Goal: Task Accomplishment & Management: Use online tool/utility

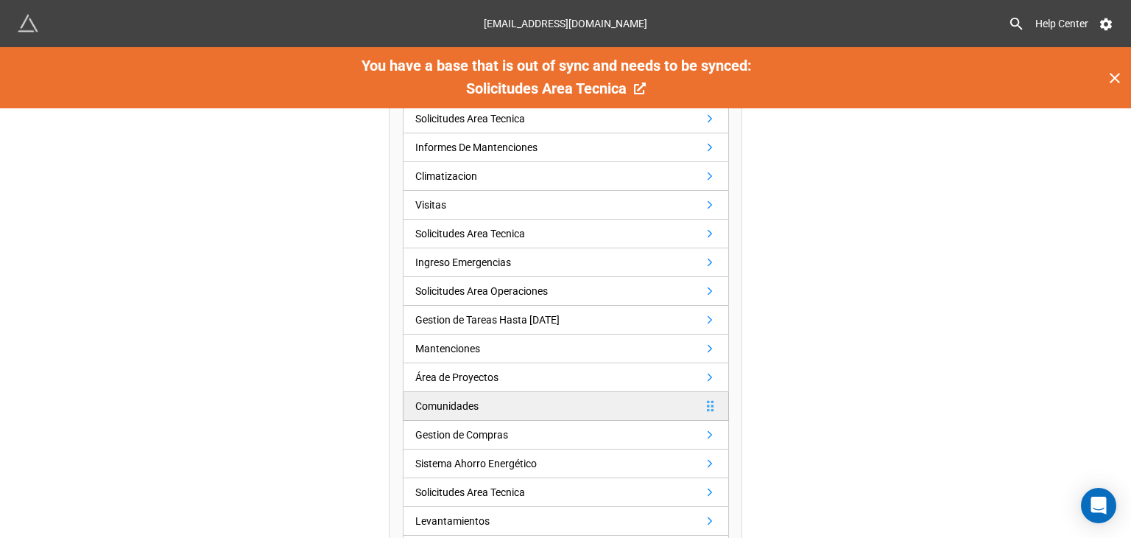
scroll to position [295, 0]
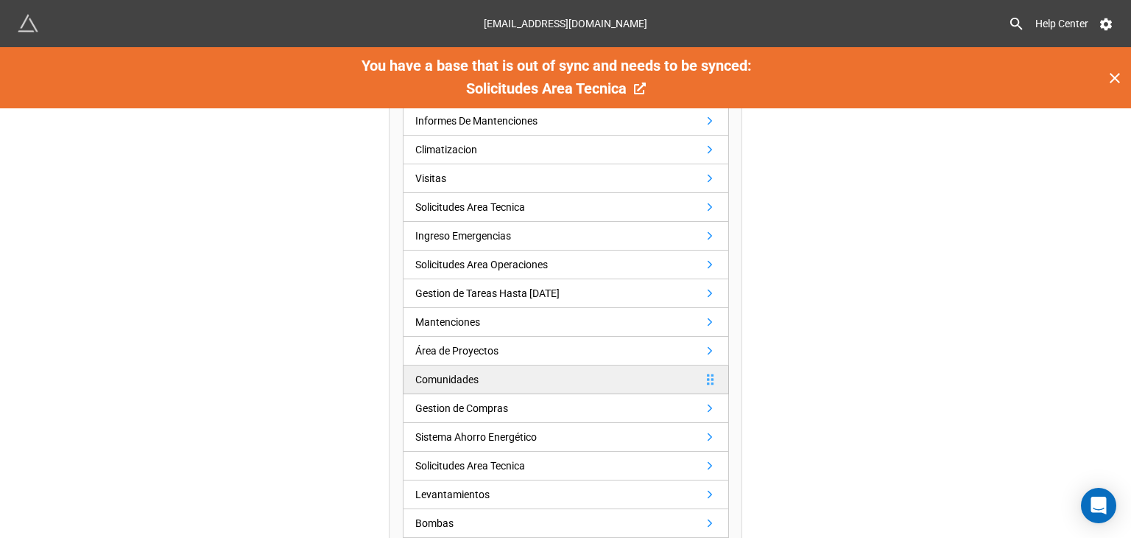
click at [463, 382] on div "Comunidades" at bounding box center [446, 379] width 63 height 16
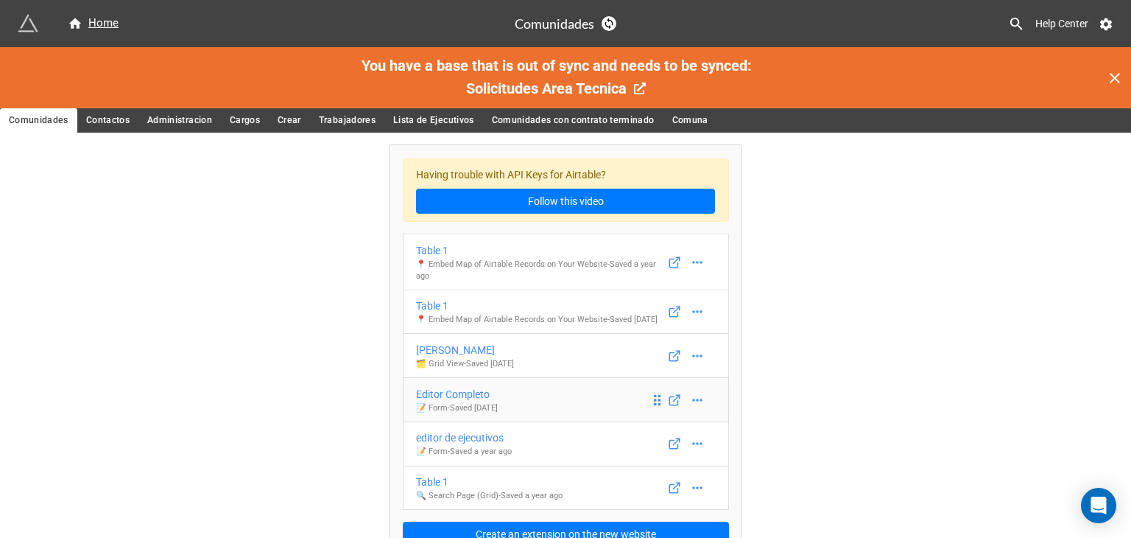
click at [498, 402] on div "Editor Completo" at bounding box center [457, 394] width 82 height 16
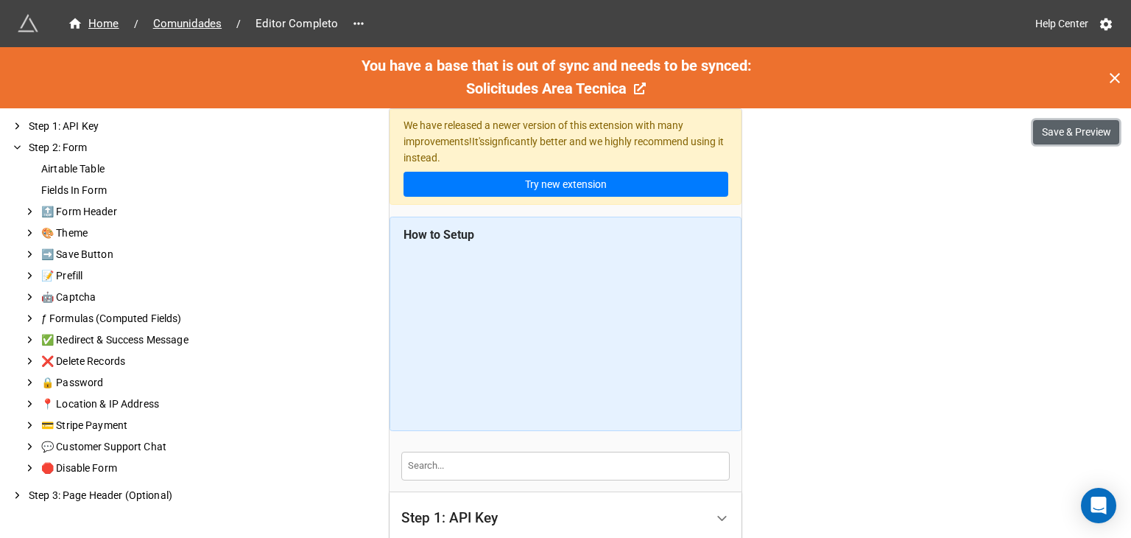
click at [1085, 133] on button "Save & Preview" at bounding box center [1076, 132] width 86 height 25
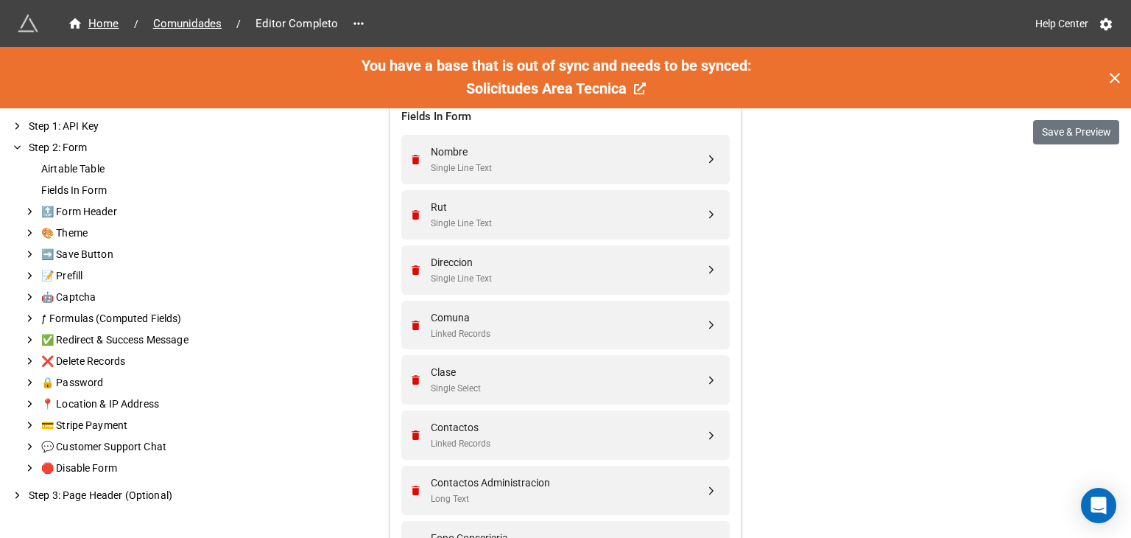
scroll to position [589, 0]
click at [550, 384] on div "Single Select" at bounding box center [568, 388] width 274 height 14
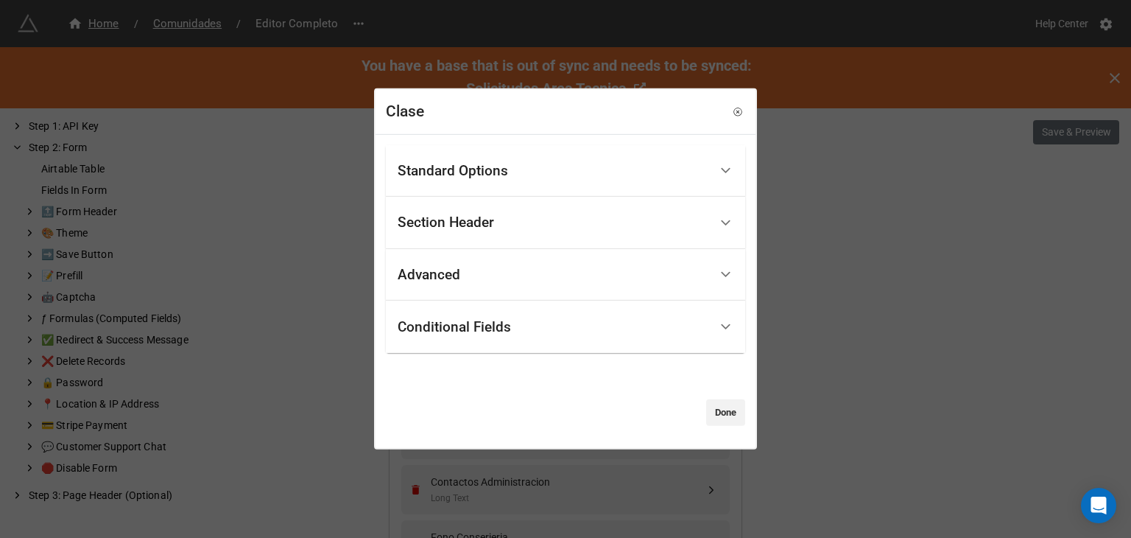
click at [533, 172] on div "Standard Options" at bounding box center [554, 170] width 312 height 35
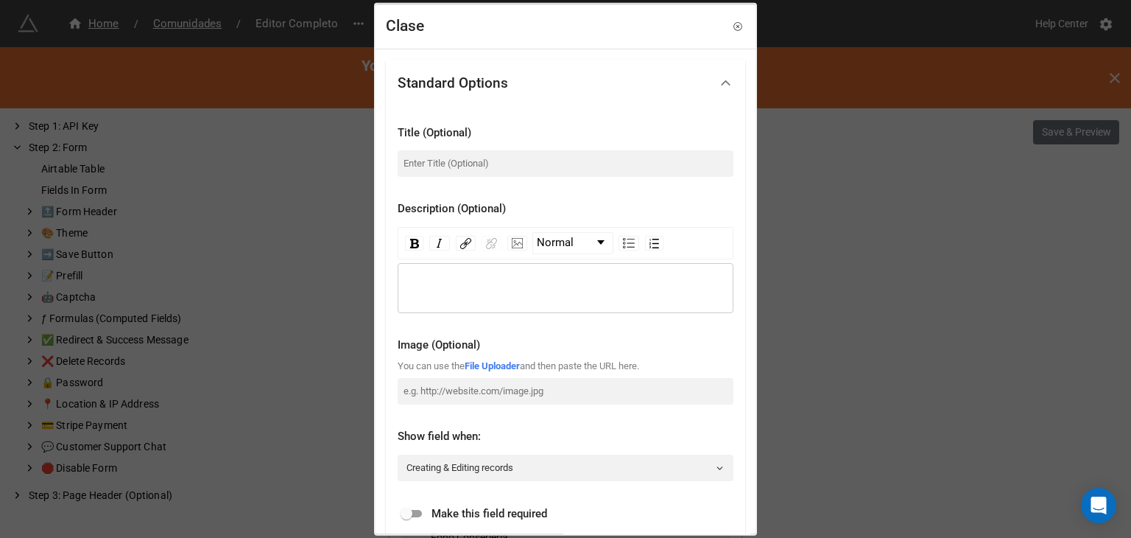
scroll to position [74, 0]
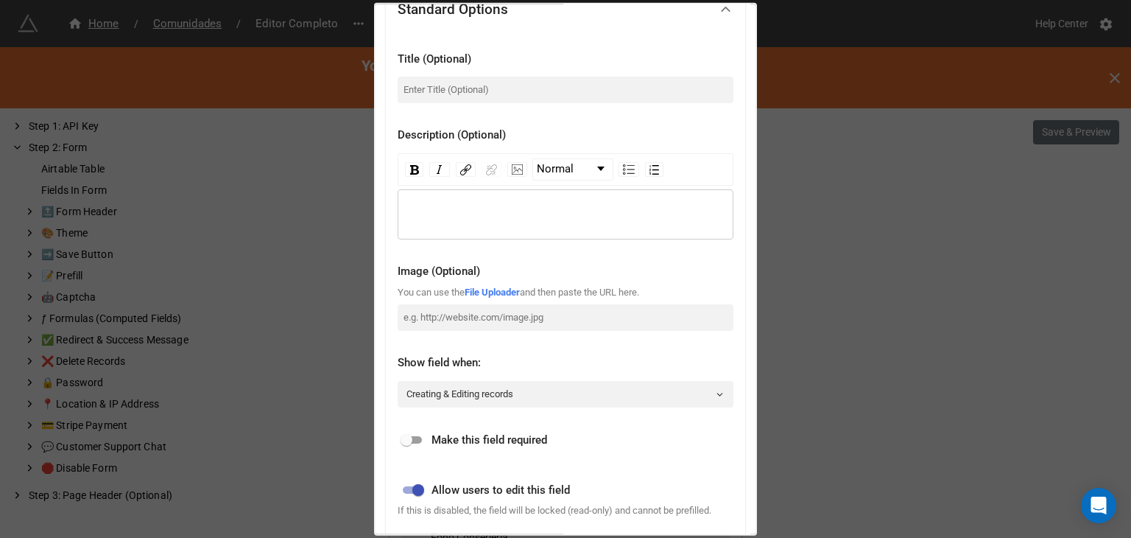
click at [419, 443] on input "checkbox" at bounding box center [406, 440] width 53 height 18
checkbox input "true"
click at [910, 283] on div "Clase Standard Options Title (Optional) Description (Optional) Normal Image (Op…" at bounding box center [565, 269] width 1131 height 538
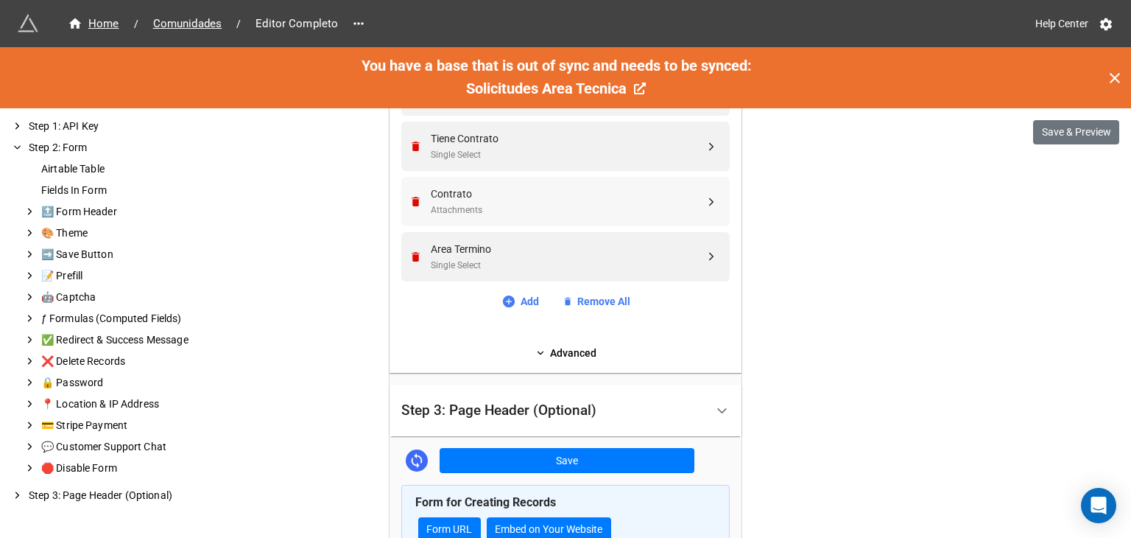
scroll to position [3258, 0]
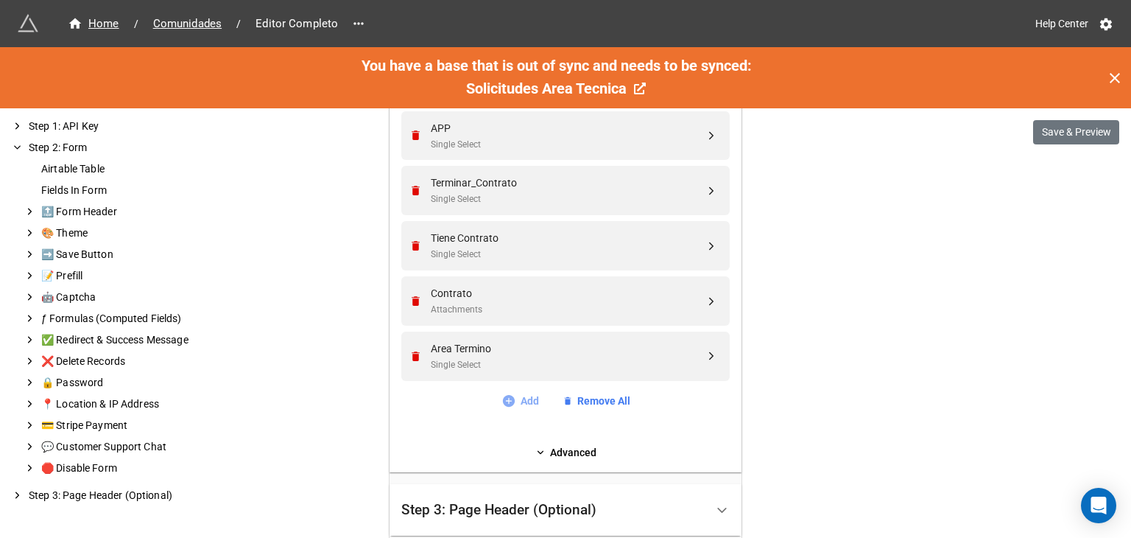
click at [517, 402] on link "Add" at bounding box center [521, 401] width 38 height 16
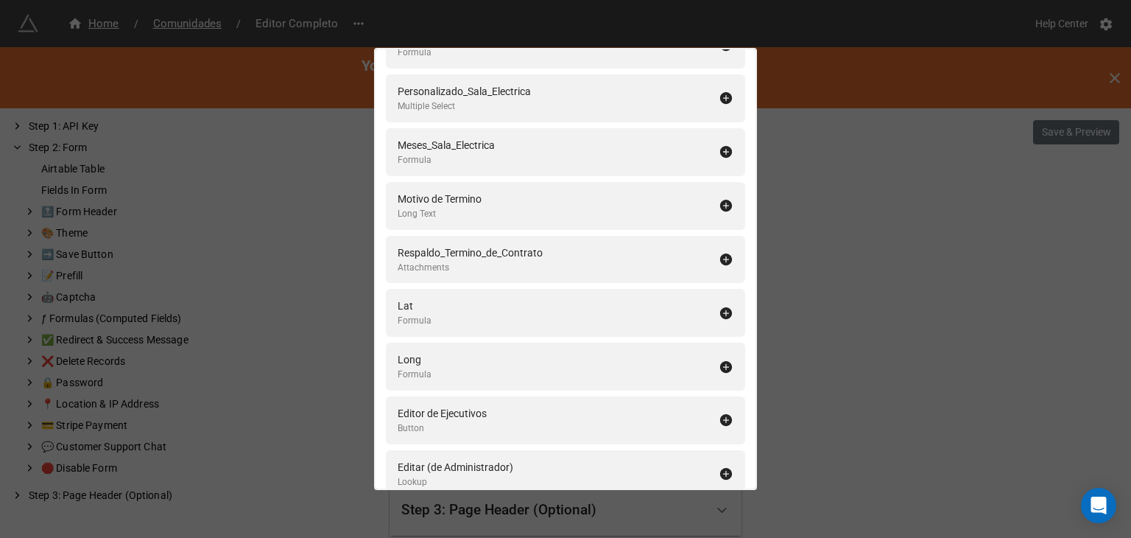
scroll to position [4213, 0]
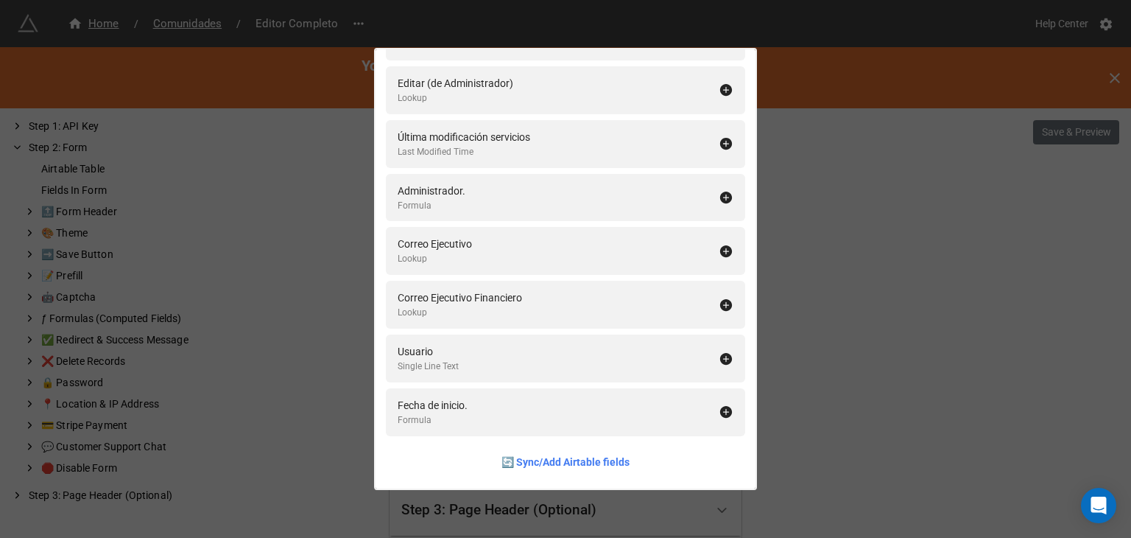
click at [901, 274] on div "Fields In Form Add All Index Autonumber cord Formula Comentario General Long Te…" at bounding box center [565, 269] width 1131 height 538
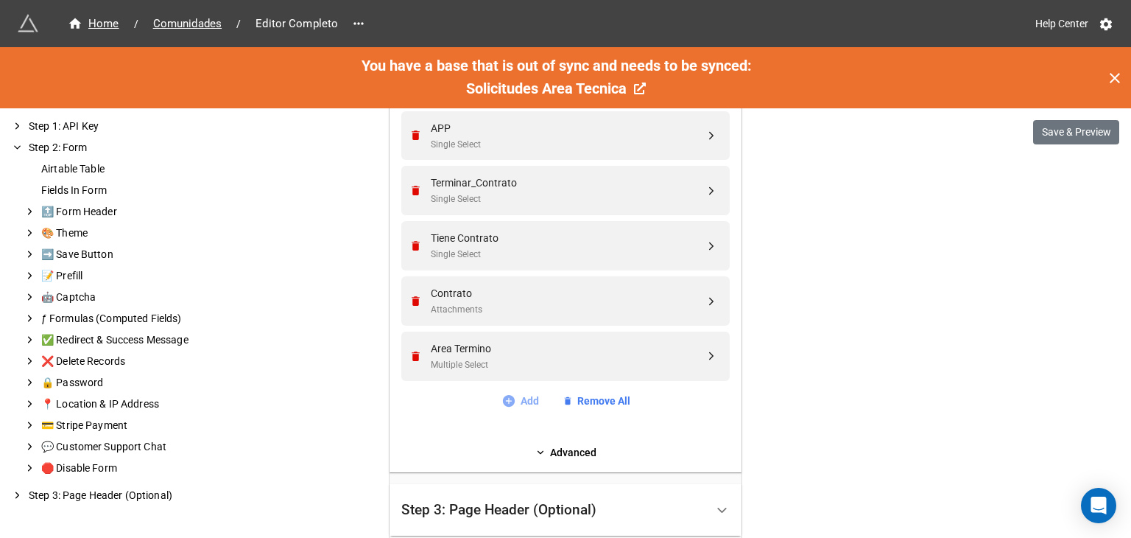
click at [533, 402] on link "Add" at bounding box center [521, 401] width 38 height 16
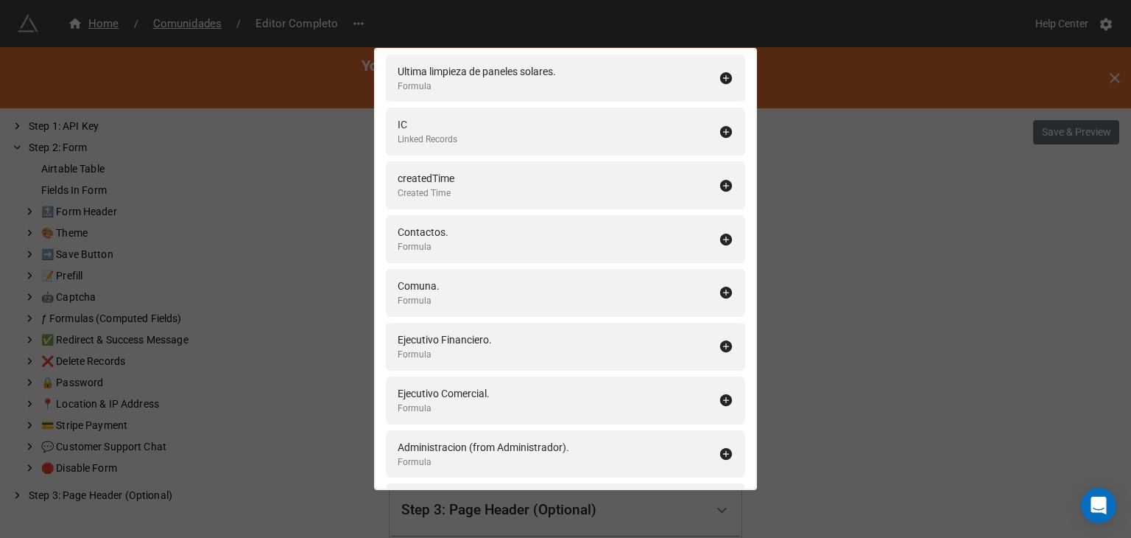
scroll to position [4803, 0]
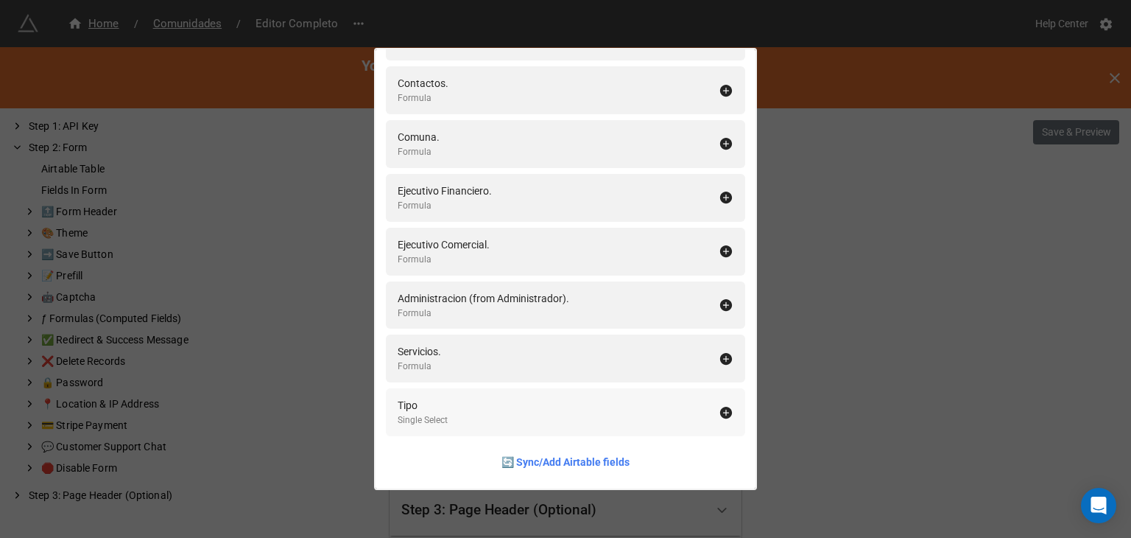
click at [720, 407] on icon at bounding box center [726, 413] width 12 height 12
click at [891, 384] on div "Fields In Form Add All Index Autonumber cord Formula Comentario General Long Te…" at bounding box center [565, 269] width 1131 height 538
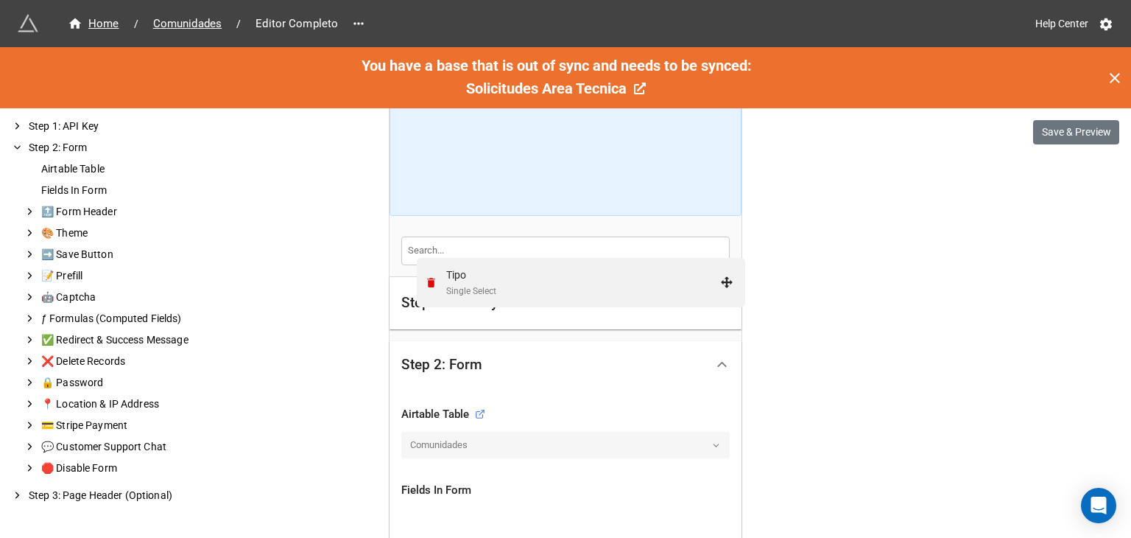
scroll to position [386, 0]
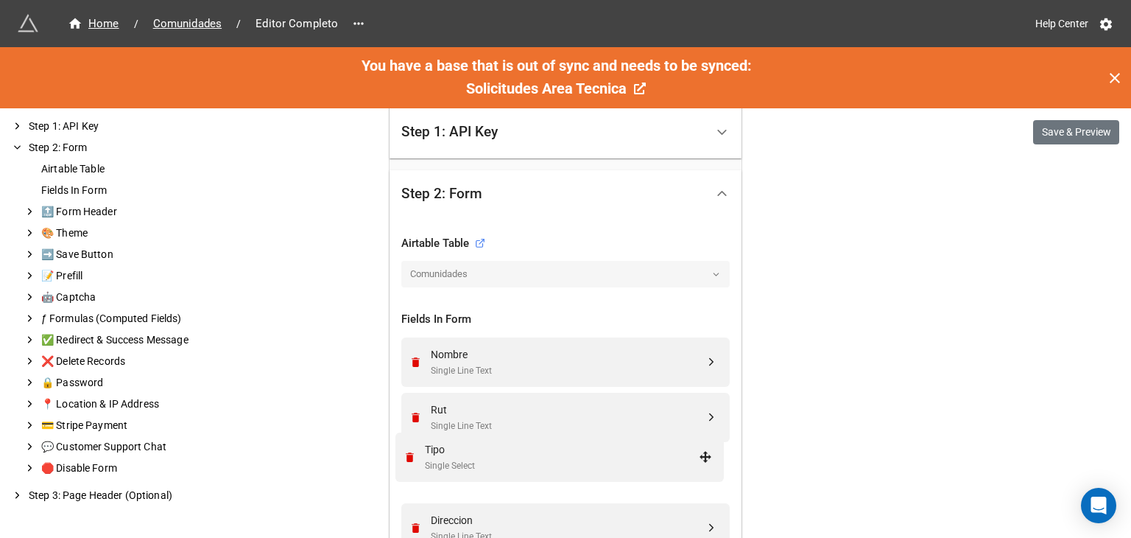
drag, startPoint x: 711, startPoint y: 407, endPoint x: 709, endPoint y: 451, distance: 44.2
click at [596, 465] on div "Tipo" at bounding box center [568, 465] width 274 height 16
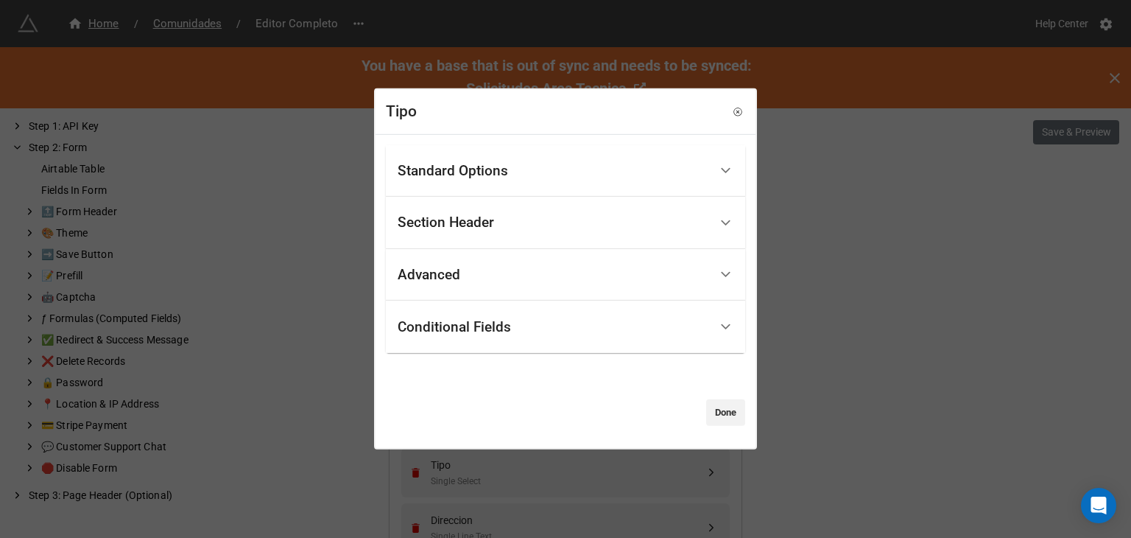
click at [489, 163] on div "Standard Options" at bounding box center [453, 170] width 110 height 15
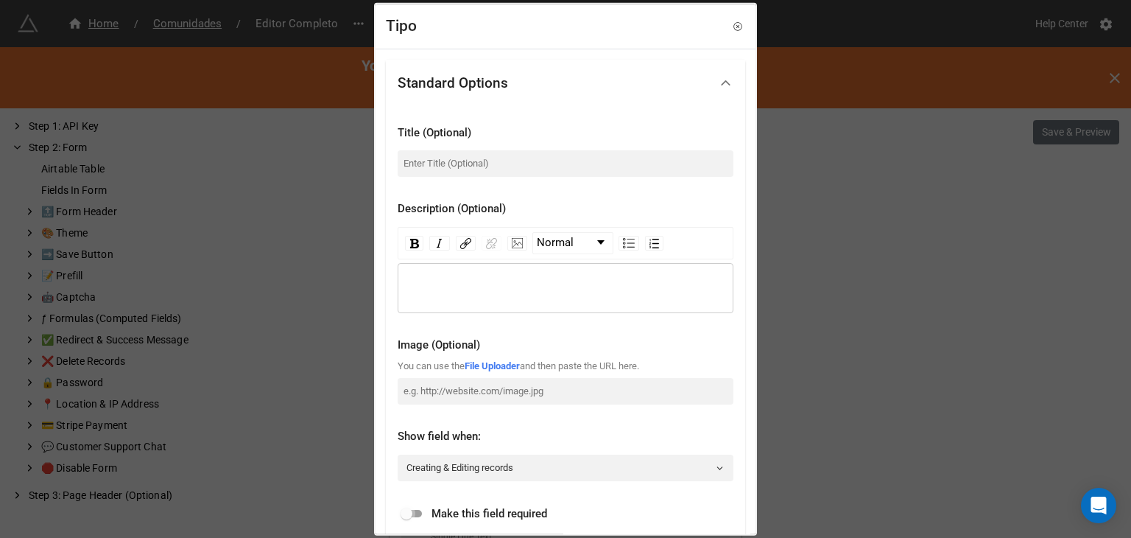
click at [418, 512] on input "checkbox" at bounding box center [406, 513] width 53 height 18
checkbox input "true"
click at [873, 364] on div "Tipo Standard Options Title (Optional) Description (Optional) Normal Image (Opt…" at bounding box center [565, 269] width 1131 height 538
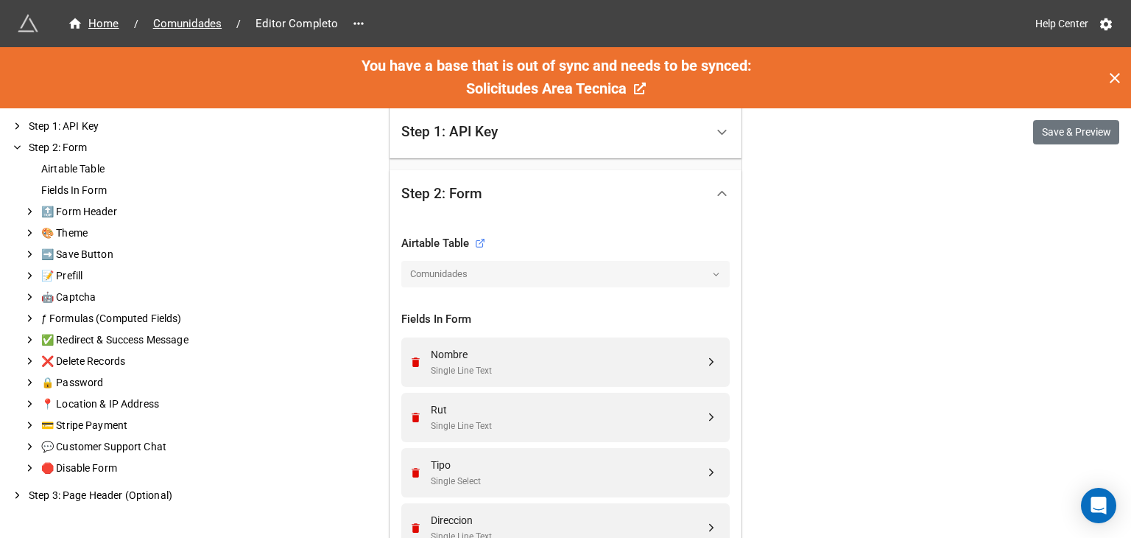
scroll to position [607, 0]
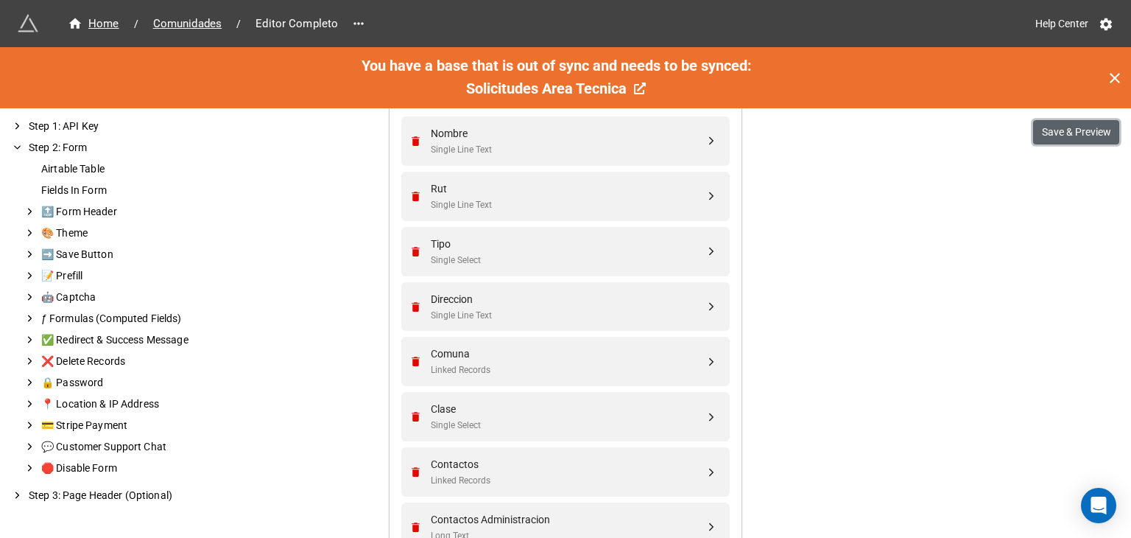
click at [1062, 134] on button "Save & Preview" at bounding box center [1076, 132] width 86 height 25
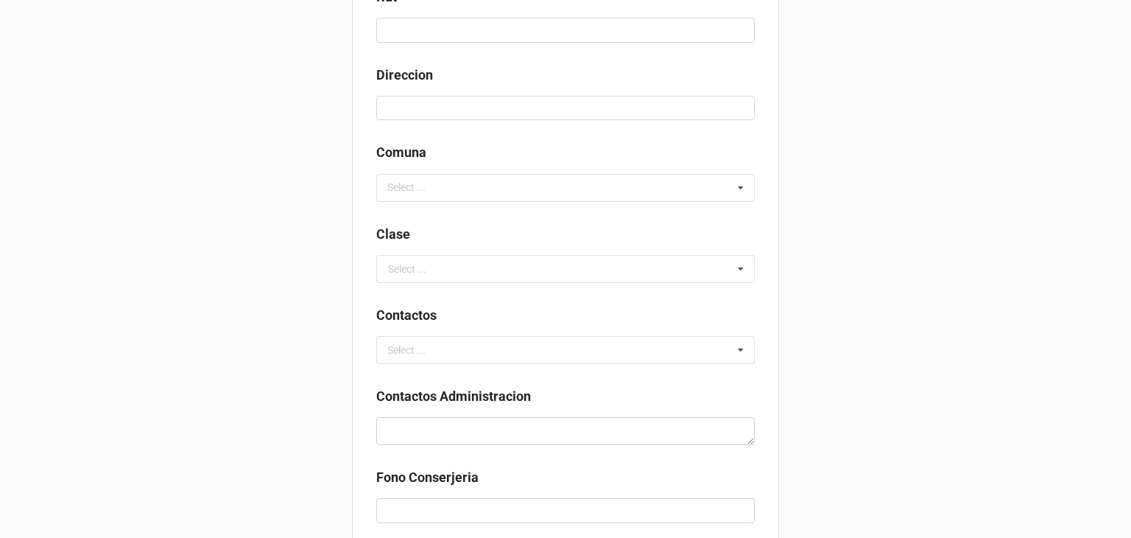
scroll to position [221, 0]
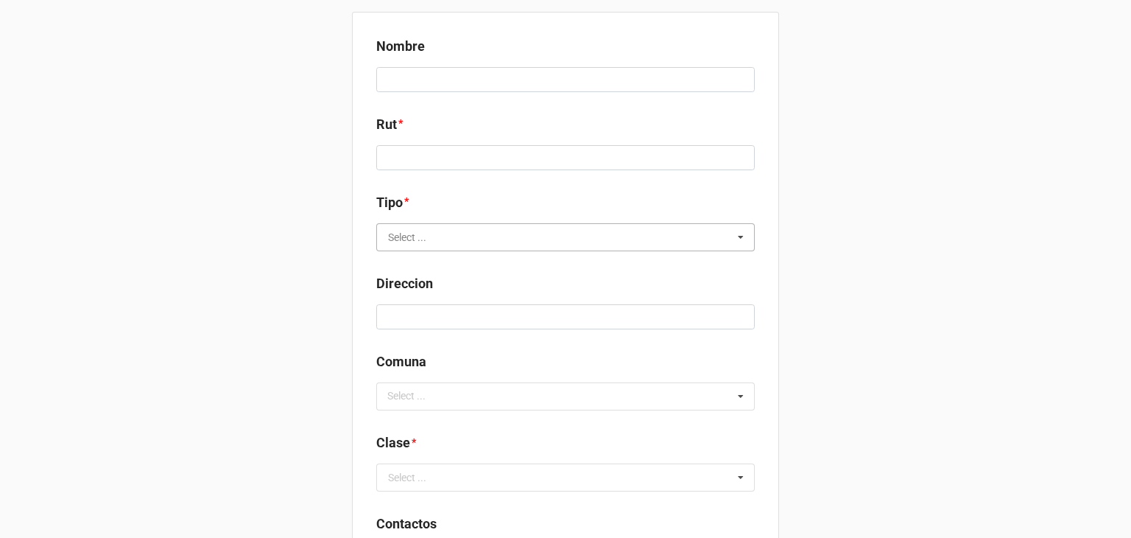
click at [421, 242] on input "text" at bounding box center [566, 237] width 377 height 27
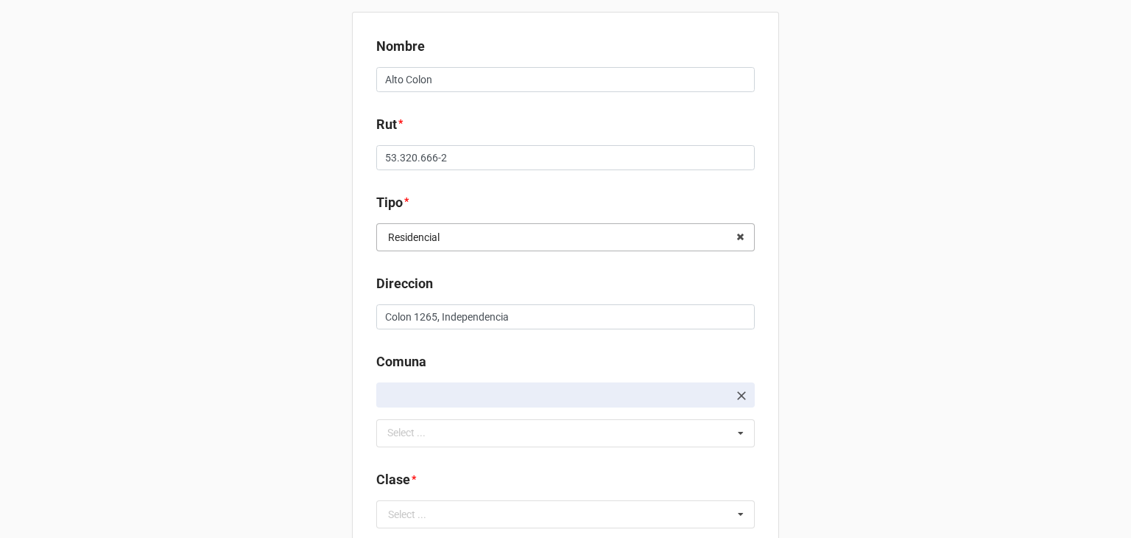
type textarea "x"
